Goal: Task Accomplishment & Management: Complete application form

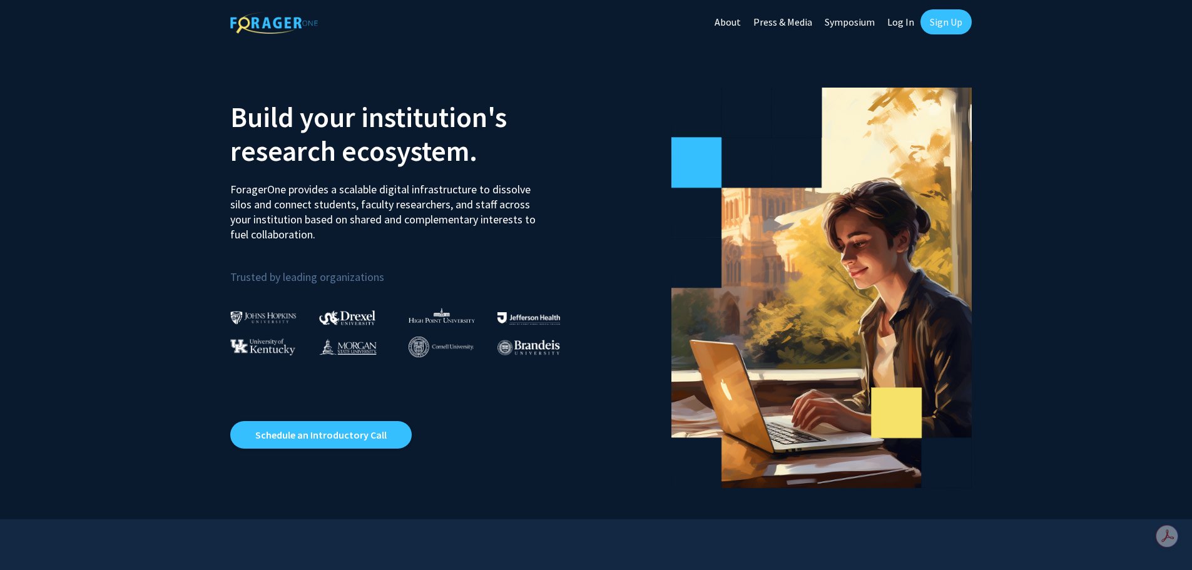
click at [941, 23] on link "Sign Up" at bounding box center [946, 21] width 51 height 25
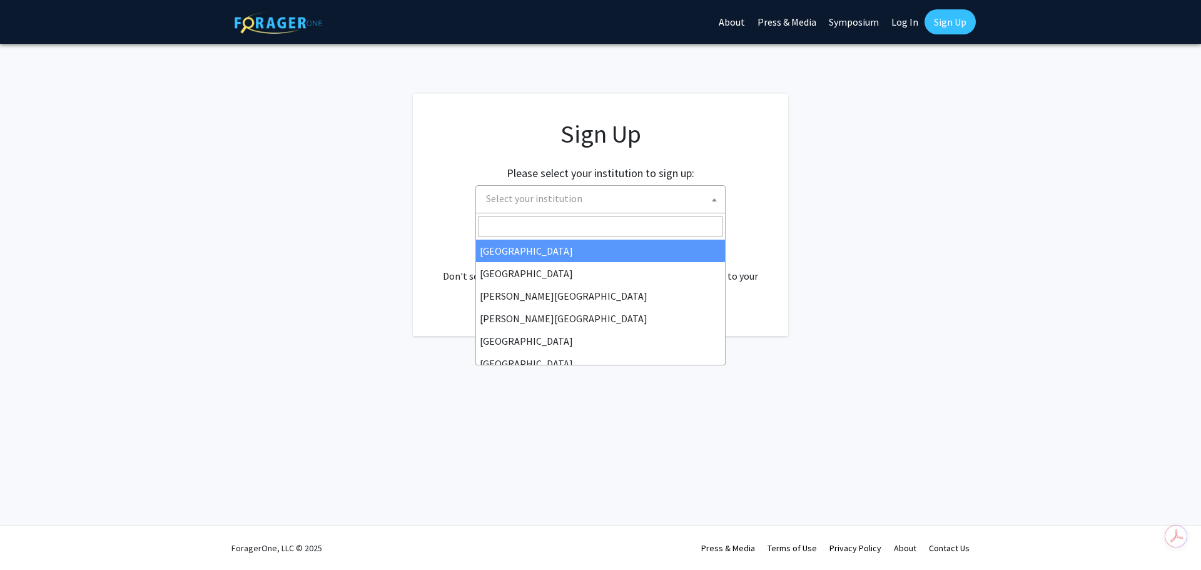
click at [718, 200] on span at bounding box center [714, 200] width 13 height 28
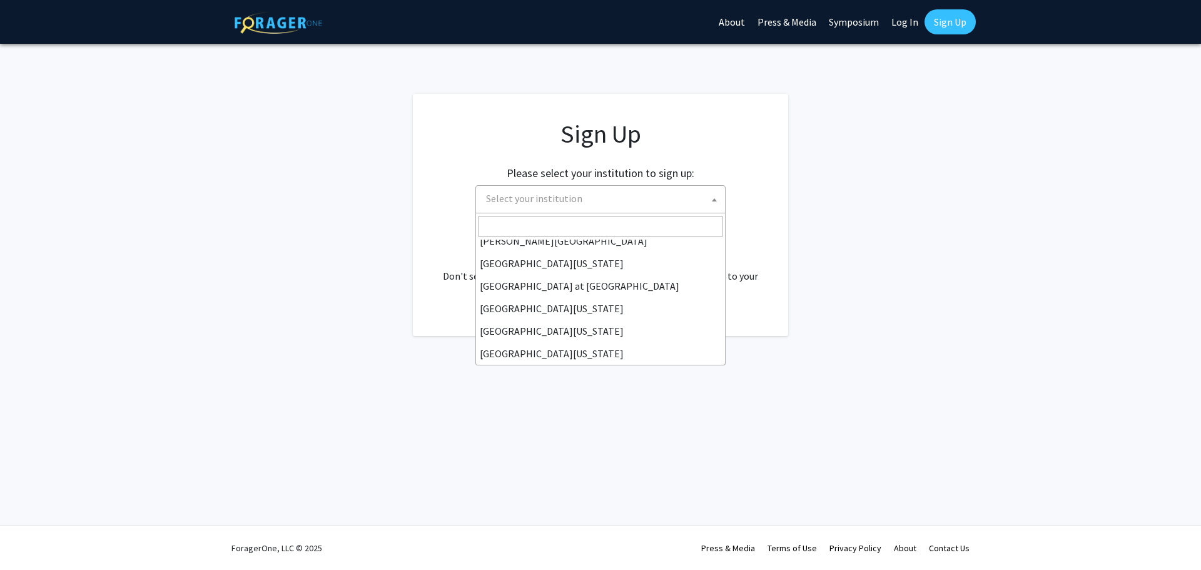
scroll to position [438, 0]
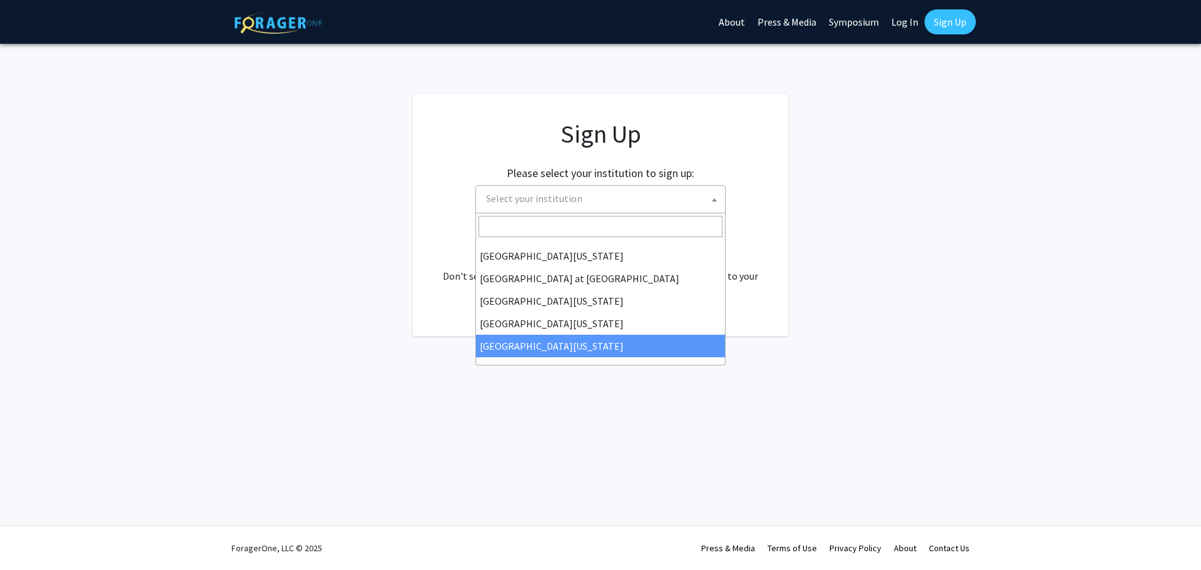
select select "33"
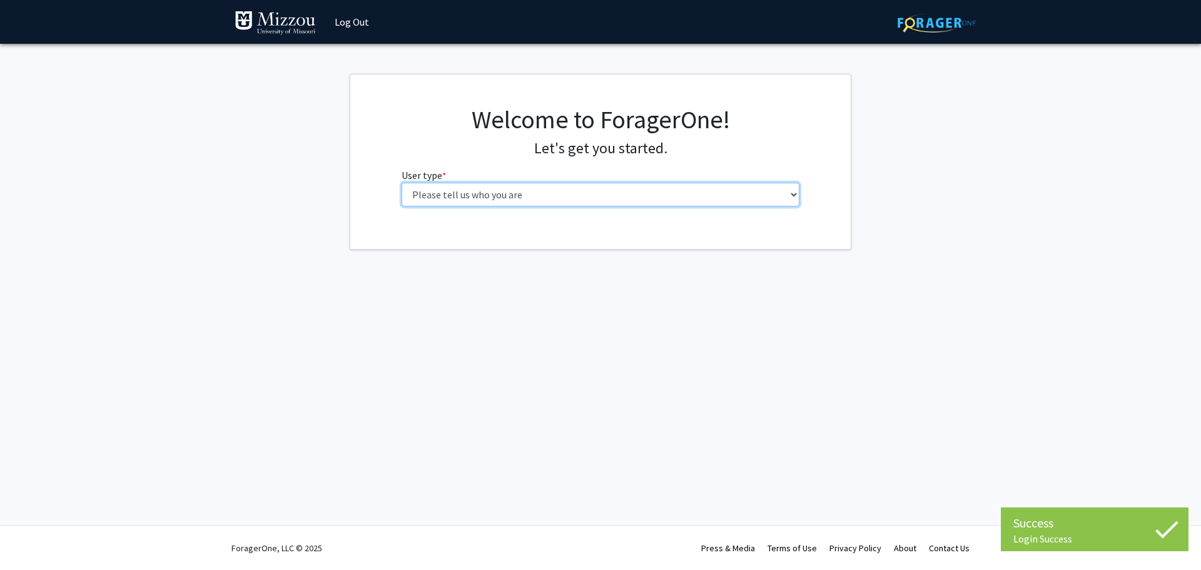
click at [795, 197] on select "Please tell us who you are Undergraduate Student Master's Student Doctoral Cand…" at bounding box center [601, 195] width 399 height 24
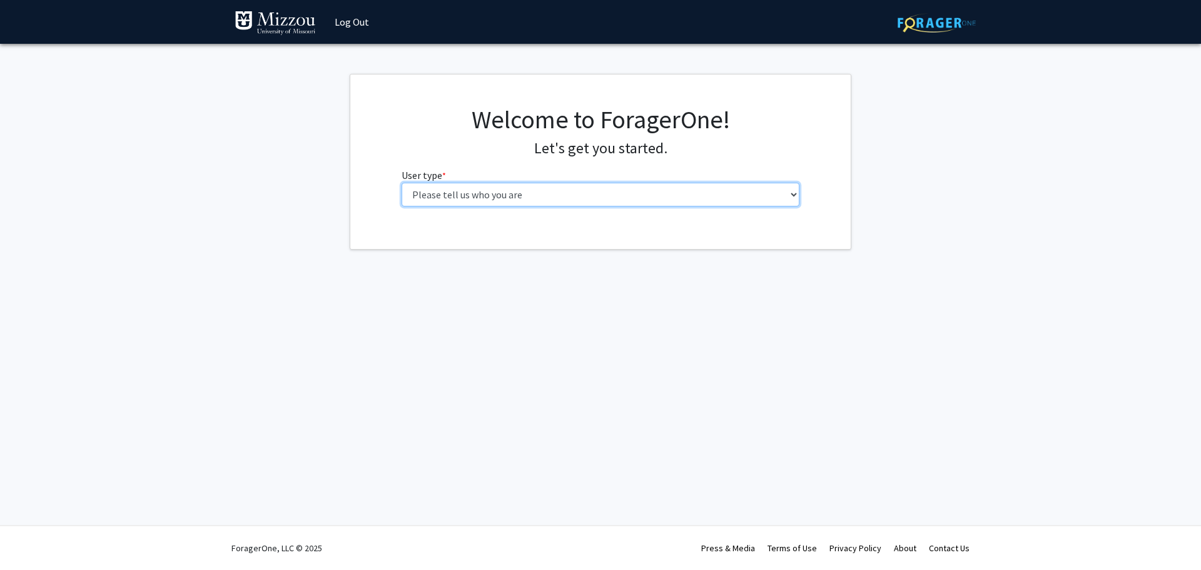
select select "4: postDoc"
click at [402, 183] on select "Please tell us who you are Undergraduate Student Master's Student Doctoral Cand…" at bounding box center [601, 195] width 399 height 24
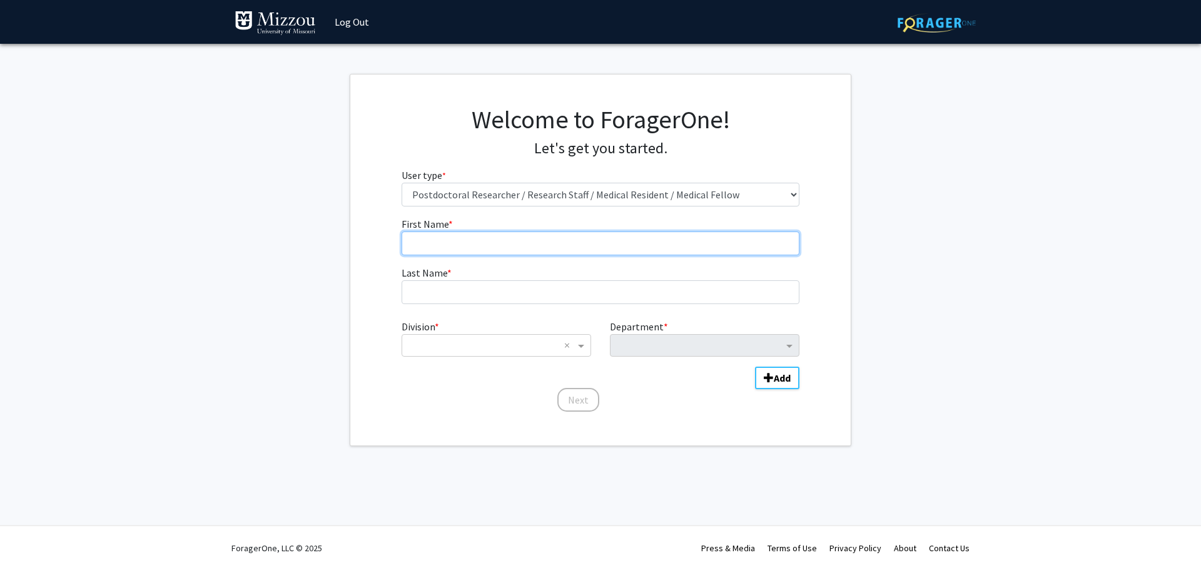
click at [501, 248] on input "First Name * required" at bounding box center [601, 244] width 399 height 24
type input "[PERSON_NAME]"
type input "Malakhail"
type input "Fazal"
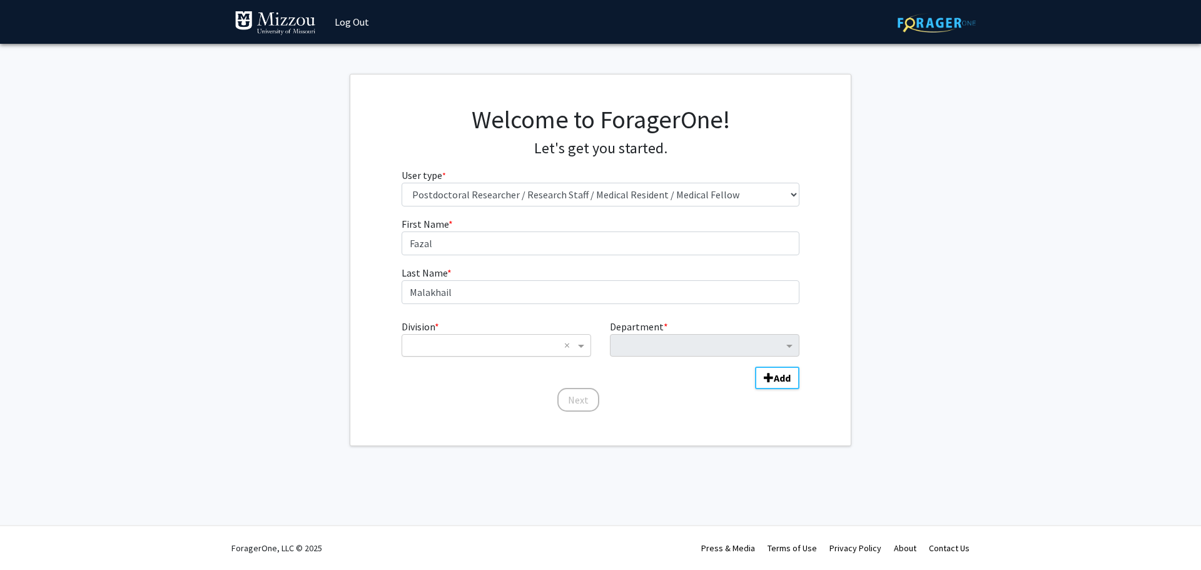
click at [536, 340] on input "Division" at bounding box center [484, 345] width 151 height 15
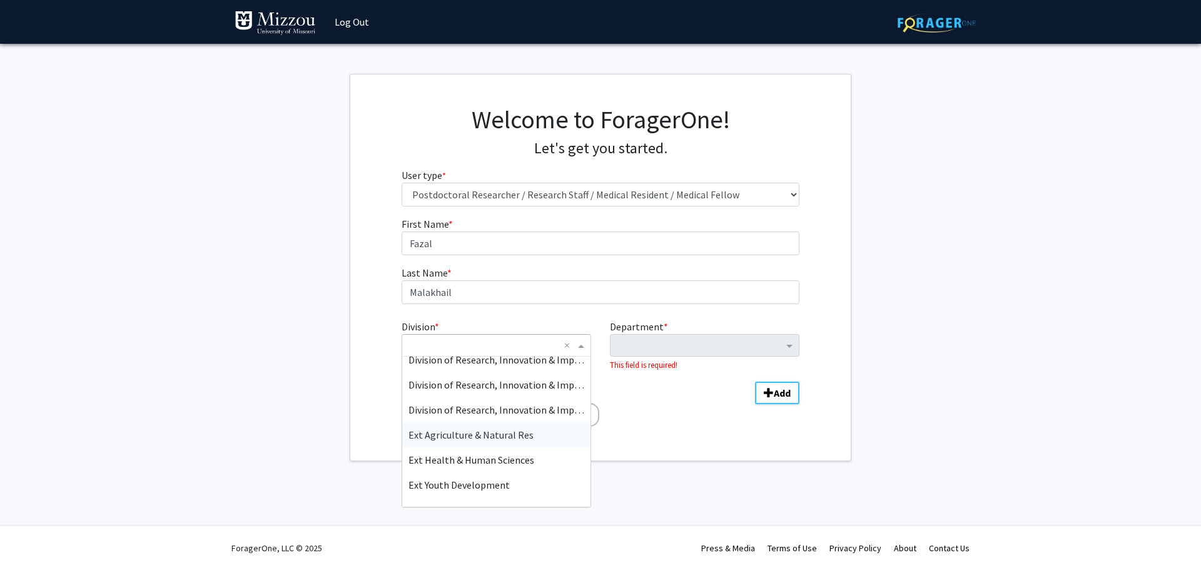
scroll to position [238, 0]
click at [521, 421] on div "Division of Research, Innovation & Impact" at bounding box center [496, 431] width 188 height 25
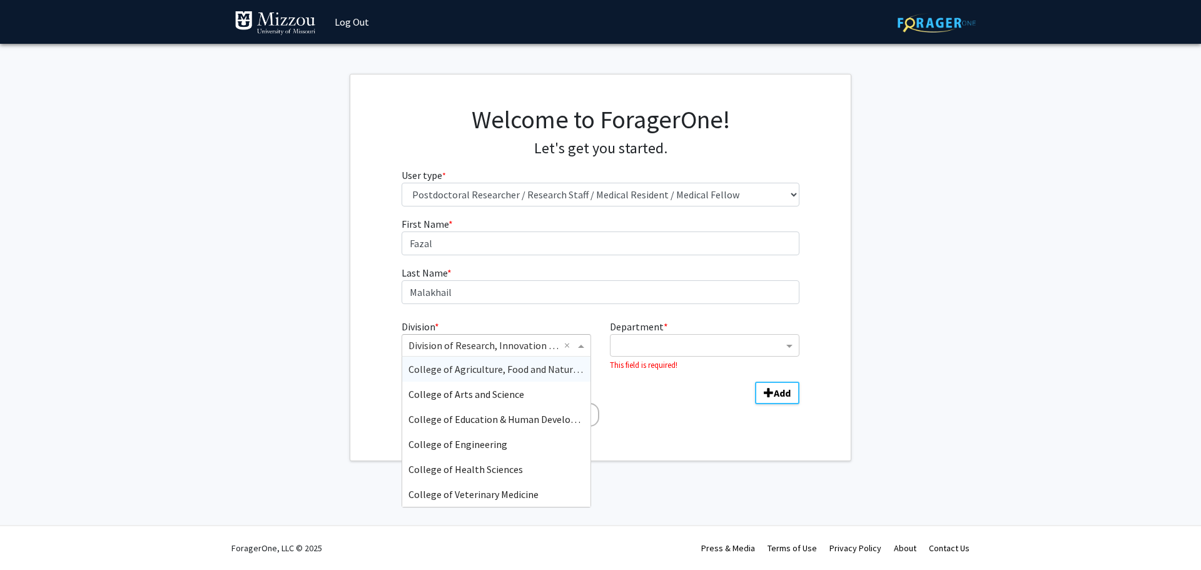
click at [575, 341] on span "Division" at bounding box center [583, 345] width 16 height 15
click at [520, 376] on div "College of Agriculture, Food and Natural Resources" at bounding box center [496, 369] width 188 height 25
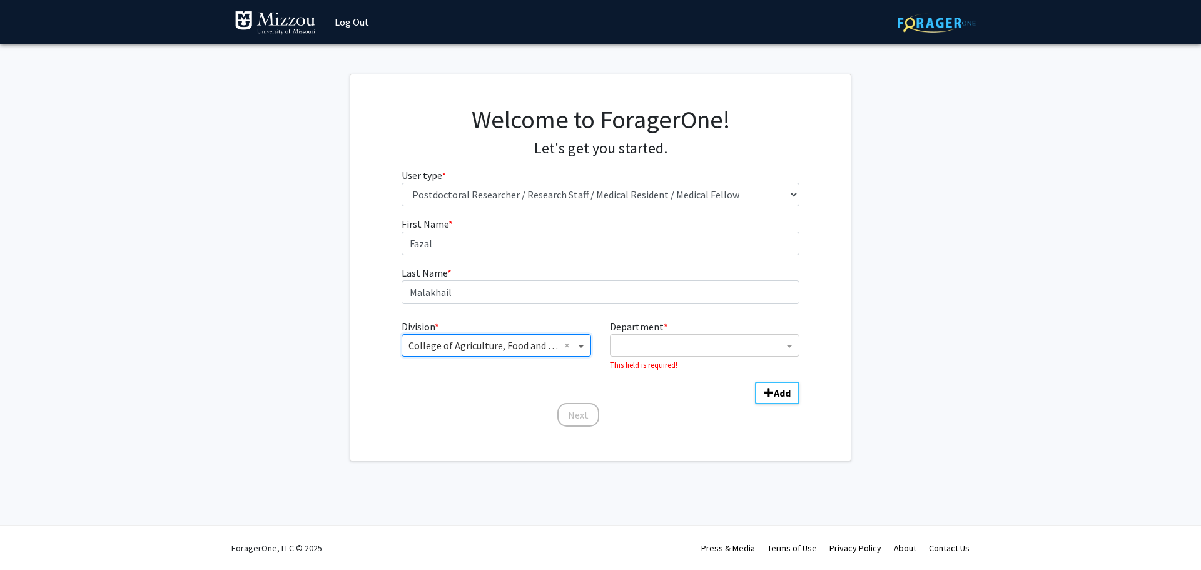
click at [580, 345] on span "Division" at bounding box center [583, 345] width 16 height 15
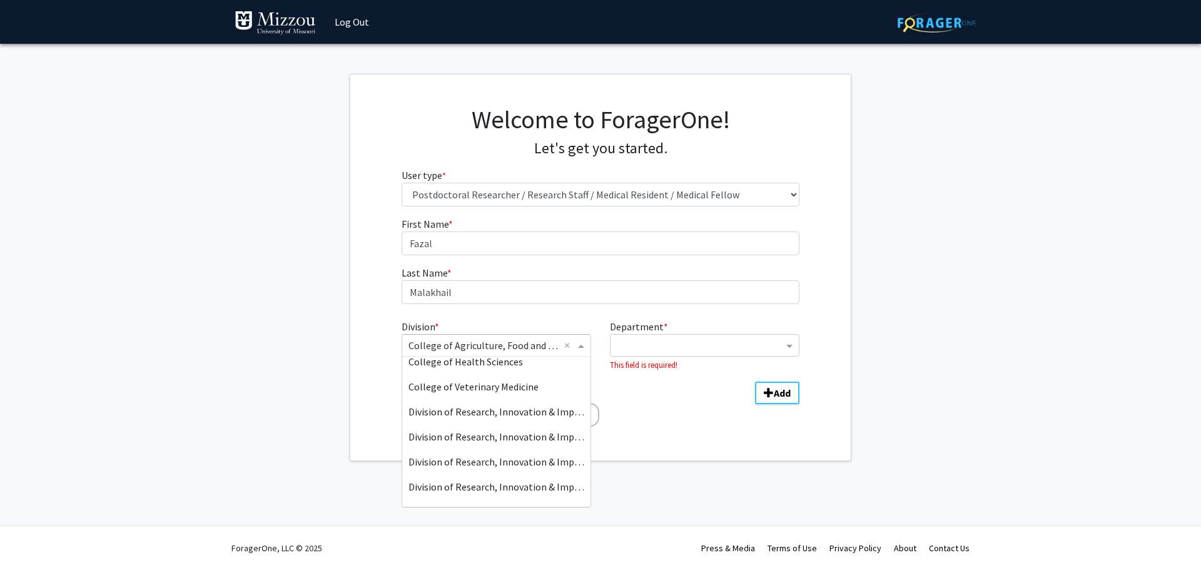
scroll to position [0, 0]
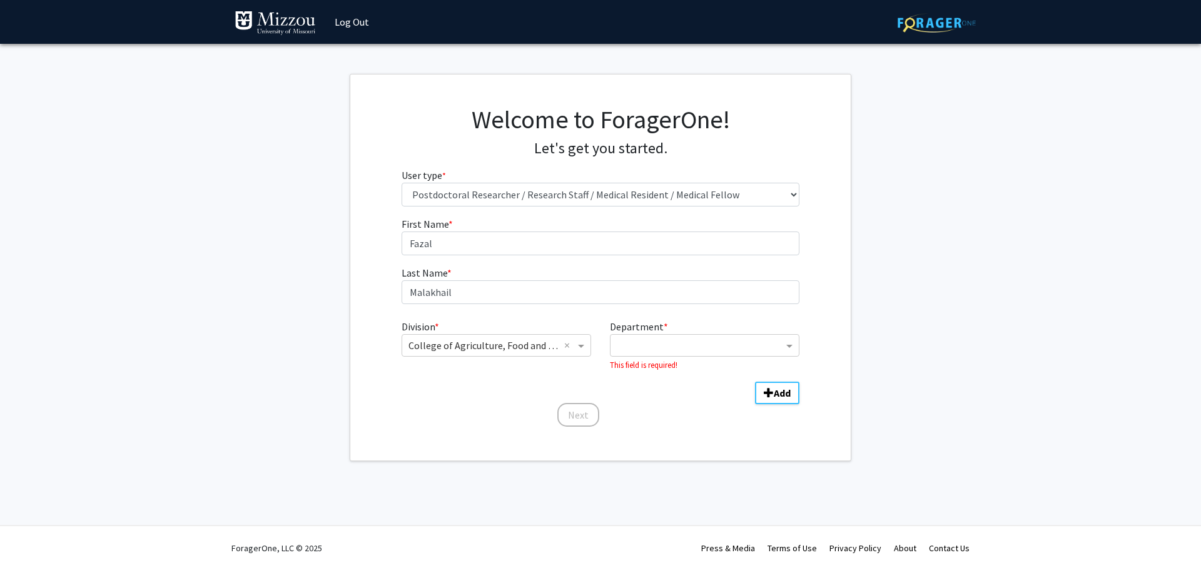
click at [626, 436] on div "Welcome to ForagerOne! Let's get you started. User type * required Please tell …" at bounding box center [600, 267] width 501 height 386
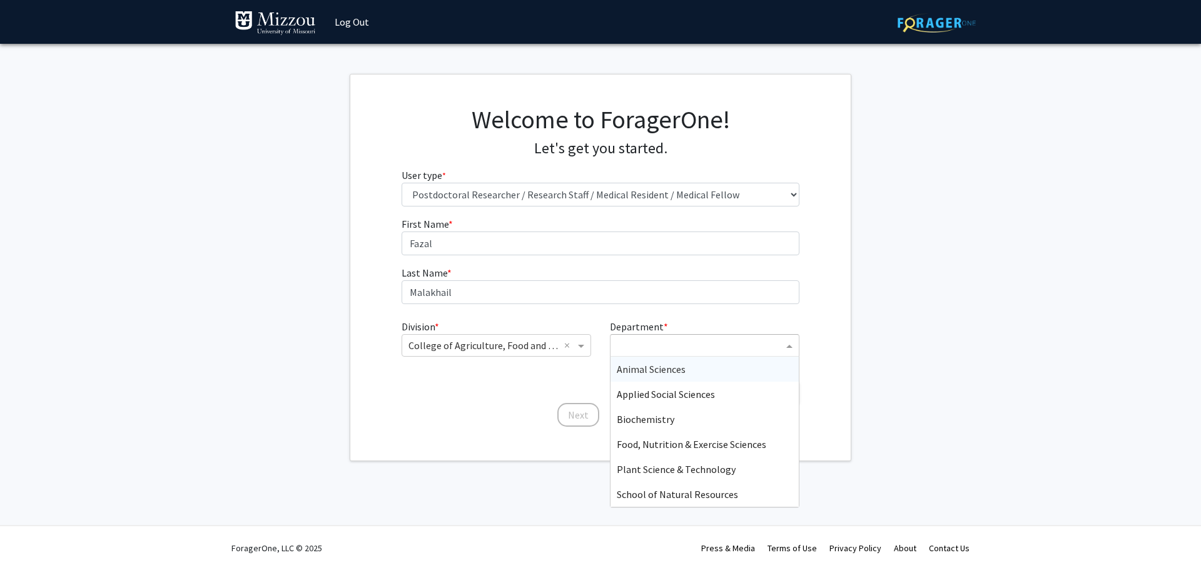
click at [737, 342] on input "Department" at bounding box center [700, 346] width 166 height 15
click at [718, 398] on div "Applied Social Sciences" at bounding box center [705, 394] width 188 height 25
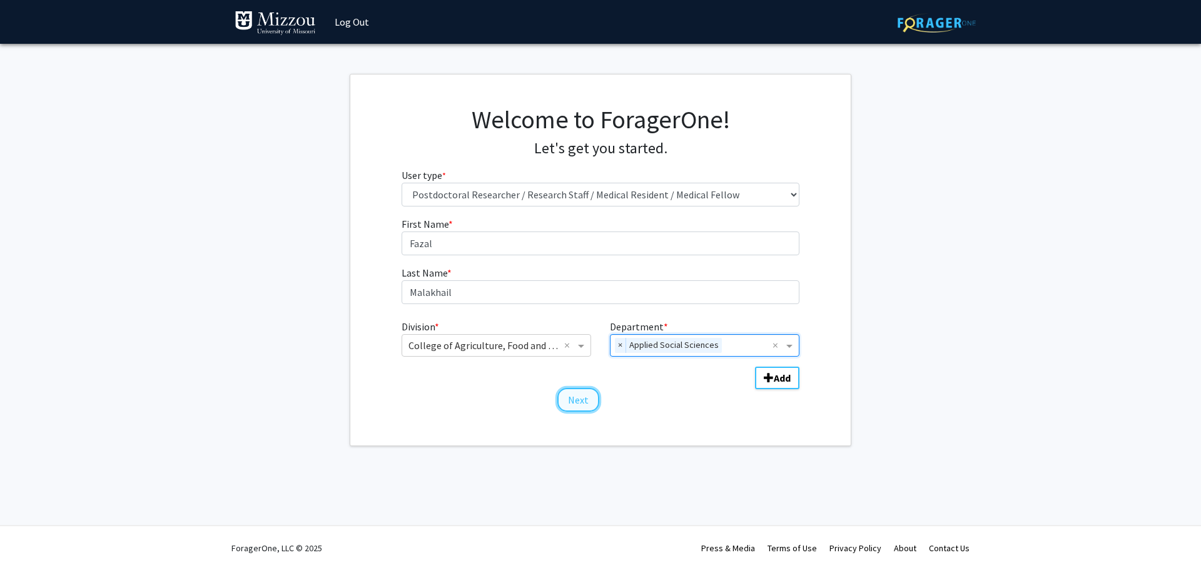
click at [577, 399] on button "Next" at bounding box center [579, 400] width 42 height 24
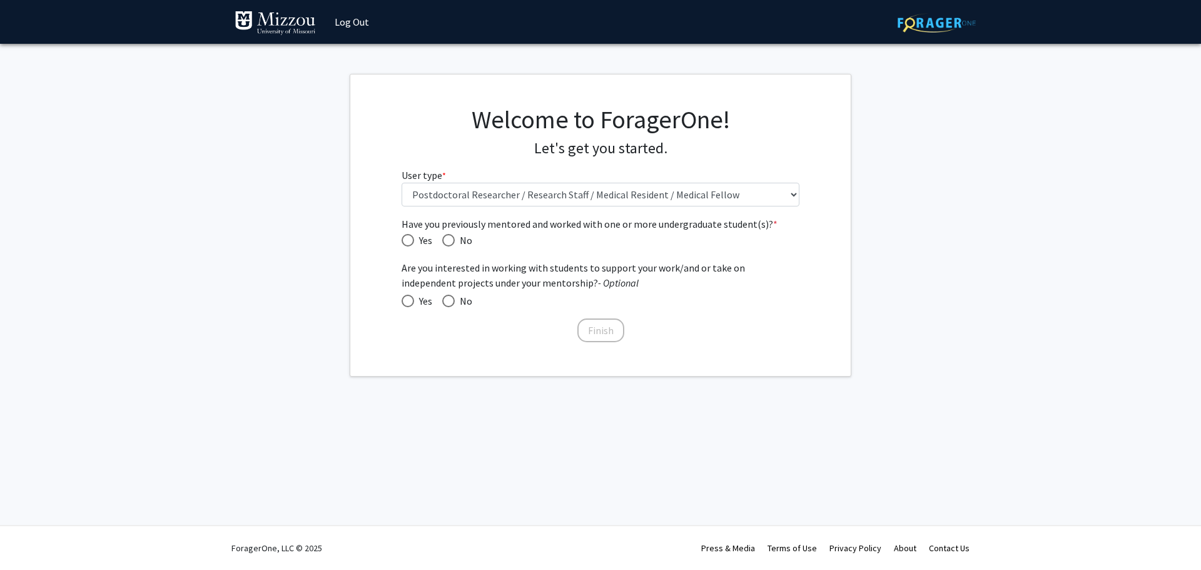
click at [411, 243] on span "Have you previously mentored and worked with one or more undergraduate student(…" at bounding box center [408, 240] width 13 height 13
click at [411, 243] on input "Yes" at bounding box center [408, 240] width 13 height 13
radio input "true"
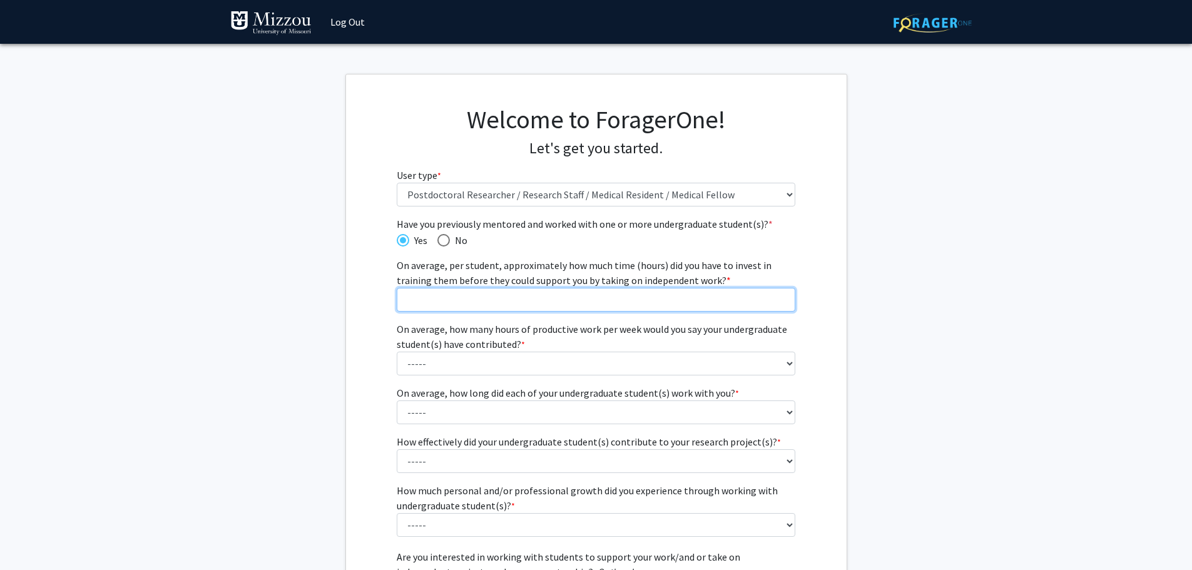
click at [735, 297] on input "On average, per student, approximately how much time (hours) did you have to in…" at bounding box center [596, 300] width 399 height 24
type input "20"
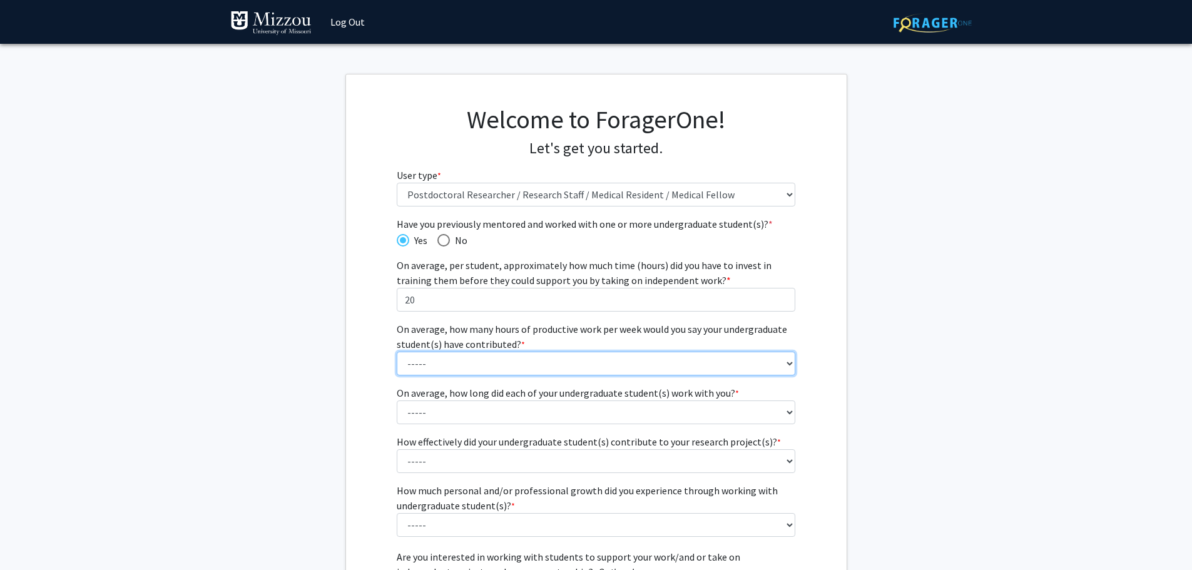
click at [585, 365] on select "----- 1 - 5 hours 6 - 10 hours 11 - 15 hours 16 - 20 hours 21 - 30 hours 31 - 4…" at bounding box center [596, 364] width 399 height 24
select select "1: 1 - 5 hours"
click at [397, 352] on select "----- 1 - 5 hours 6 - 10 hours 11 - 15 hours 16 - 20 hours 21 - 30 hours 31 - 4…" at bounding box center [596, 364] width 399 height 24
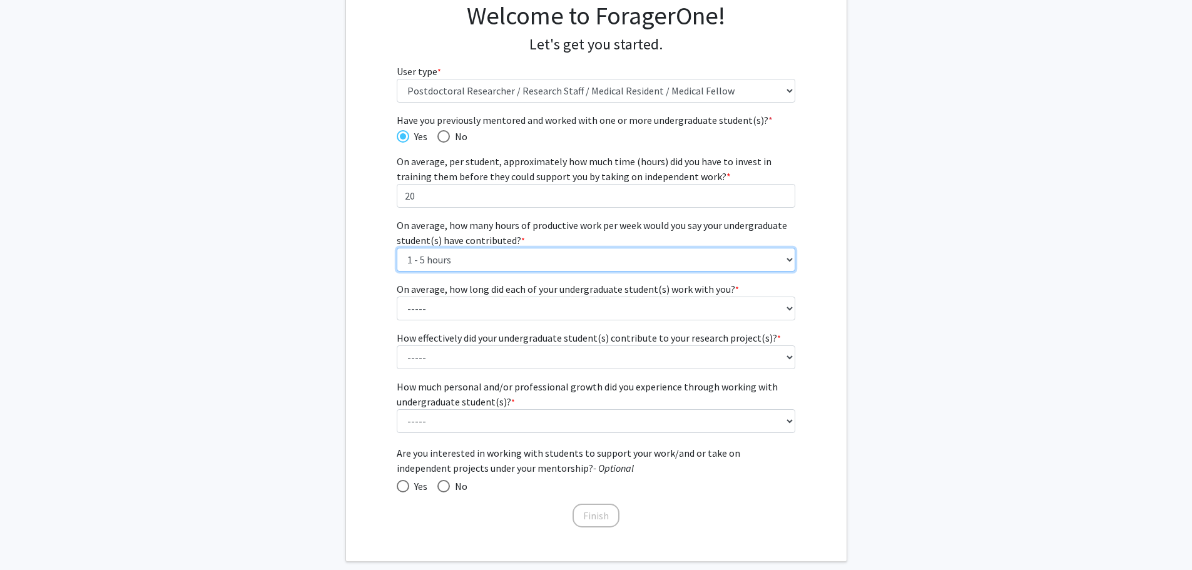
scroll to position [125, 0]
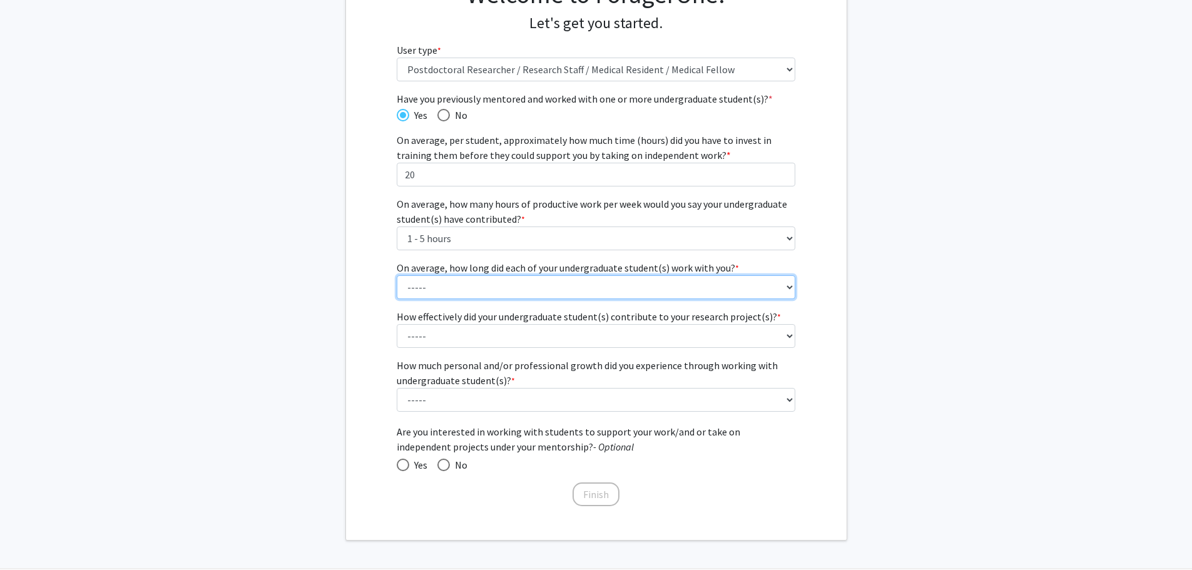
click at [599, 282] on select "----- 1 - 3 months 3 - 6 months 6 months - 1 year 1 - 2 years 2 - 3 years 3 - 4…" at bounding box center [596, 287] width 399 height 24
select select "1: 1 - 3 months"
click at [397, 275] on select "----- 1 - 3 months 3 - 6 months 6 months - 1 year 1 - 2 years 2 - 3 years 3 - 4…" at bounding box center [596, 287] width 399 height 24
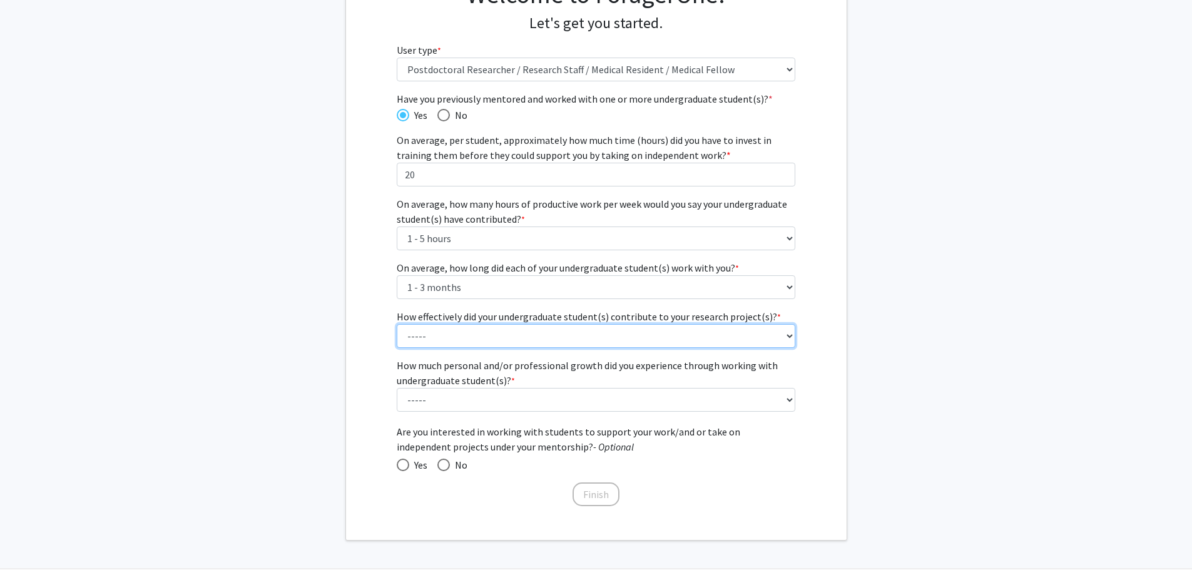
click at [580, 331] on select "----- 1 (Minimally) 2 3 (Moderately) 4 5 (Significantly)" at bounding box center [596, 336] width 399 height 24
select select "3: 3"
click at [397, 324] on select "----- 1 (Minimally) 2 3 (Moderately) 4 5 (Significantly)" at bounding box center [596, 336] width 399 height 24
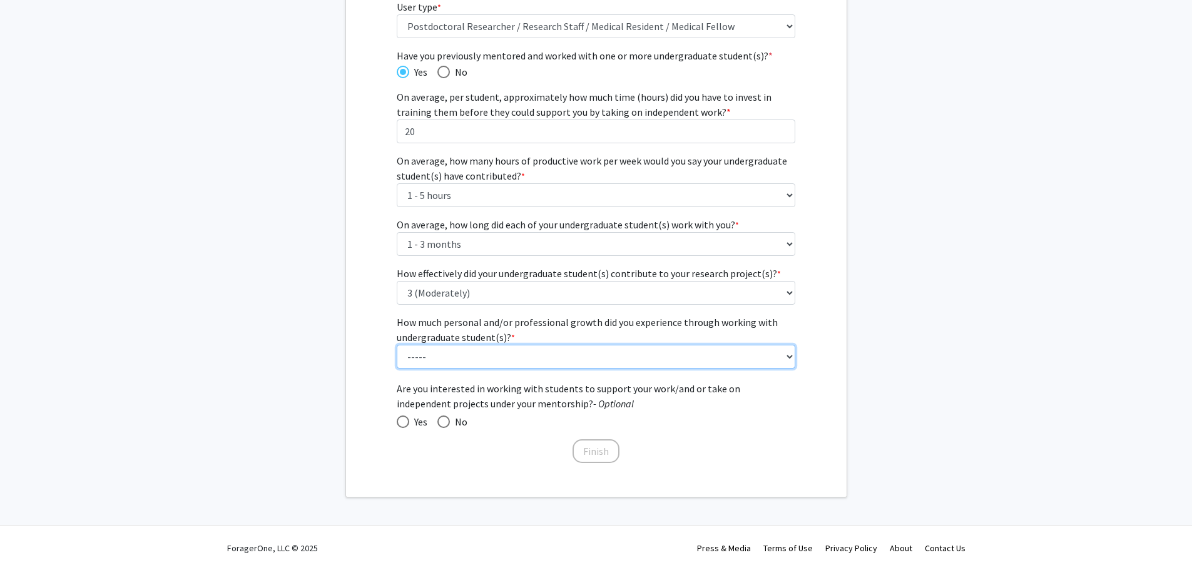
click at [551, 362] on select "----- 1 (Minimal) 2 3 (Moderate) 4 5 (Significant)" at bounding box center [596, 357] width 399 height 24
select select "3: 3"
click at [397, 345] on select "----- 1 (Minimal) 2 3 (Moderate) 4 5 (Significant)" at bounding box center [596, 357] width 399 height 24
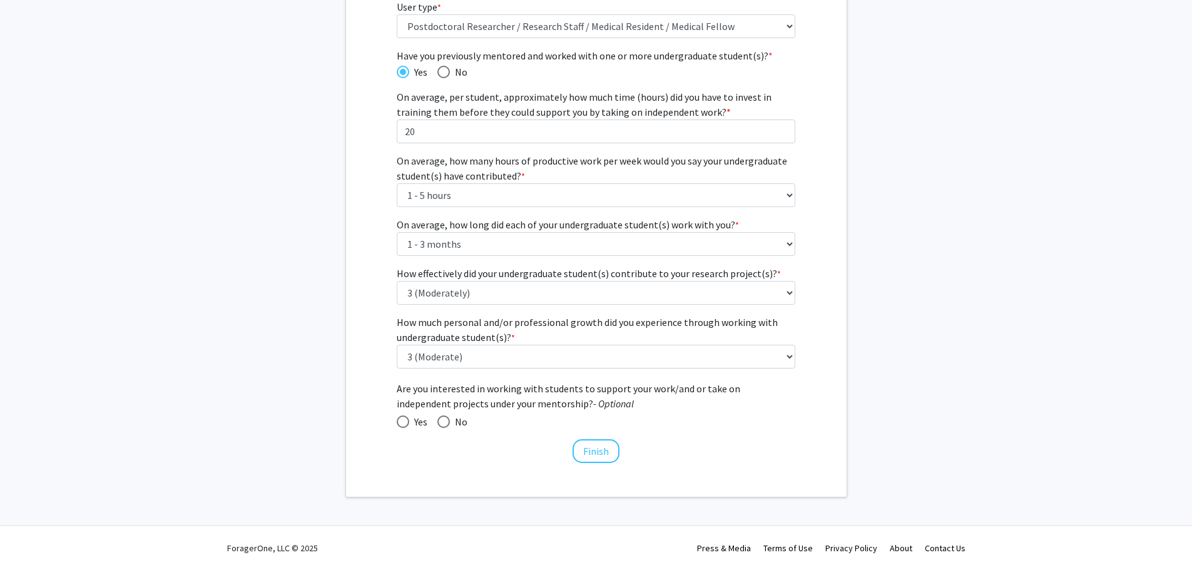
click at [405, 423] on span at bounding box center [403, 422] width 13 height 13
click at [405, 423] on input "Yes" at bounding box center [403, 422] width 13 height 13
radio input "true"
click at [443, 418] on span at bounding box center [443, 422] width 13 height 13
click at [443, 418] on input "No" at bounding box center [443, 422] width 13 height 13
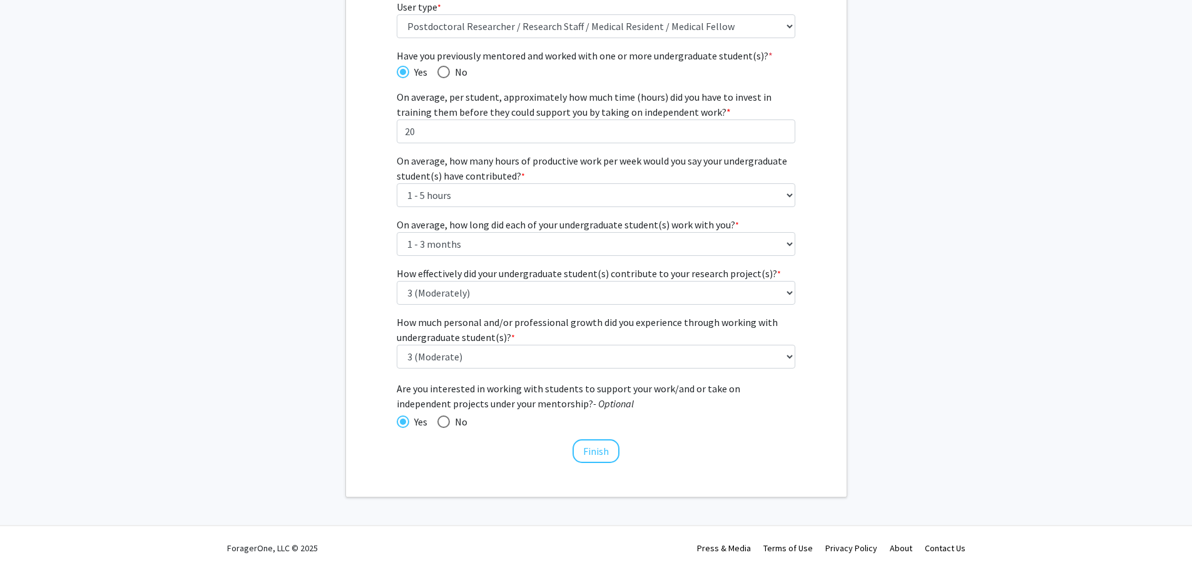
radio input "true"
click at [407, 424] on span at bounding box center [403, 422] width 13 height 13
click at [407, 424] on input "Yes" at bounding box center [403, 422] width 13 height 13
radio input "true"
click at [445, 426] on span at bounding box center [443, 422] width 13 height 13
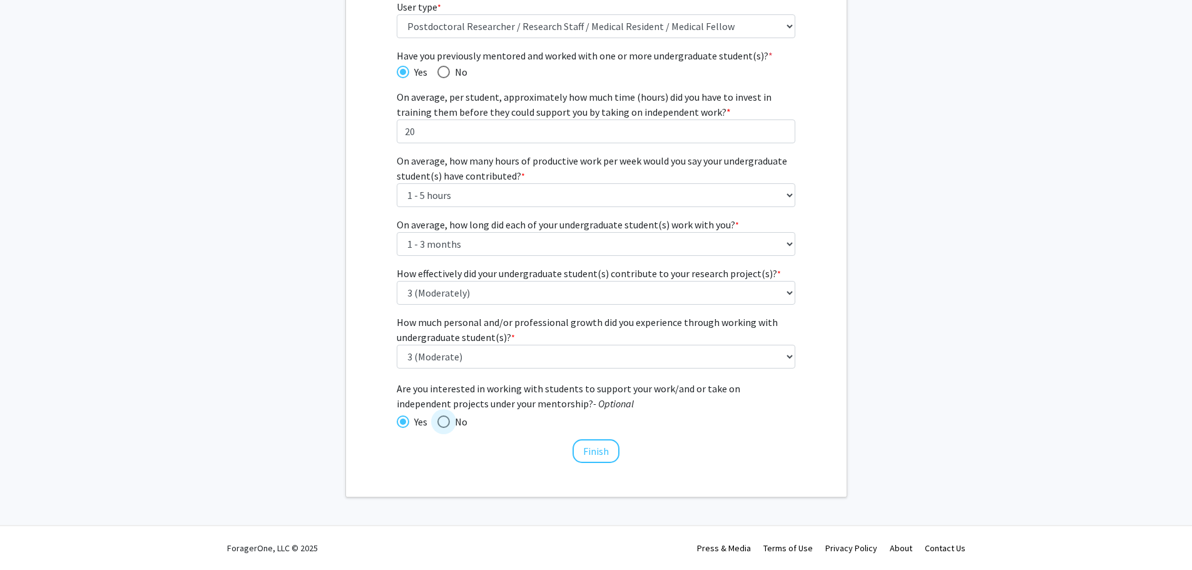
click at [445, 426] on input "No" at bounding box center [443, 422] width 13 height 13
radio input "true"
click at [602, 456] on button "Finish" at bounding box center [596, 451] width 47 height 24
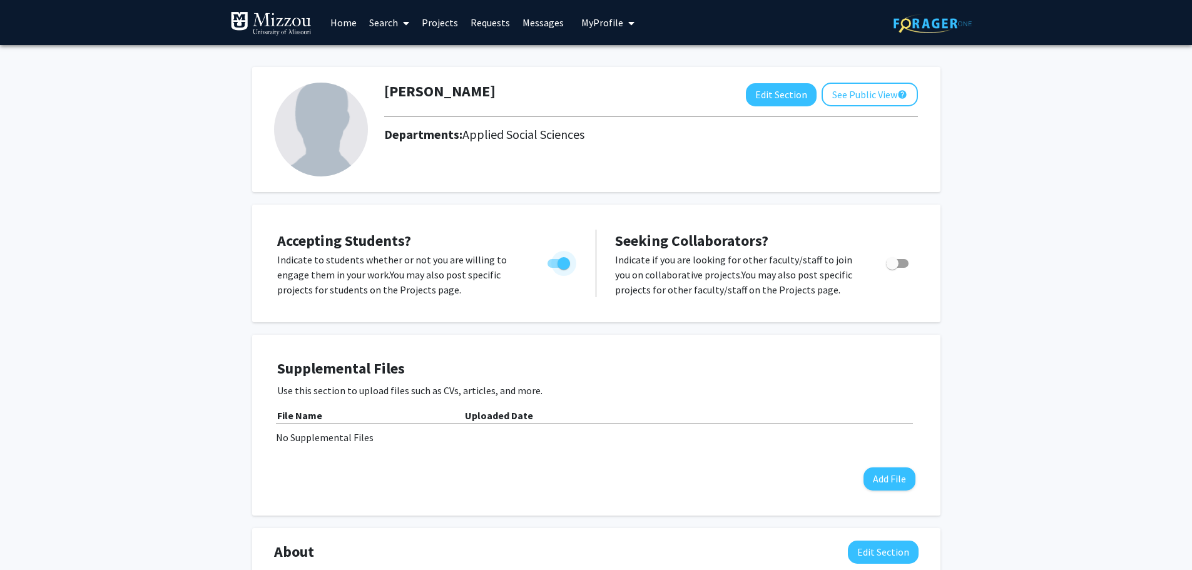
click at [550, 264] on span "Toggle" at bounding box center [559, 263] width 23 height 9
click at [553, 268] on input "Would you like to permit student requests?" at bounding box center [553, 268] width 1 height 1
checkbox input "false"
